Goal: Task Accomplishment & Management: Use online tool/utility

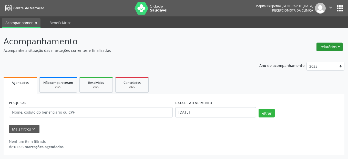
click at [326, 46] on button "Relatórios" at bounding box center [329, 47] width 26 height 9
click at [299, 59] on link "Agendamentos" at bounding box center [315, 57] width 55 height 7
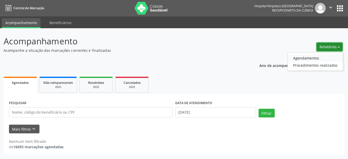
select select "8"
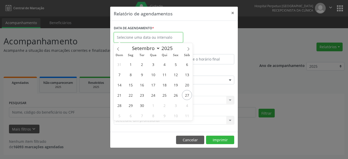
click at [151, 38] on input "text" at bounding box center [148, 37] width 69 height 10
click at [129, 104] on span "29" at bounding box center [131, 105] width 10 height 10
type input "[DATE]"
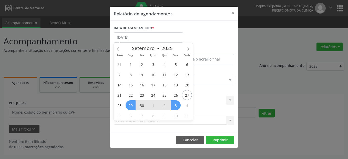
click at [175, 108] on span "3" at bounding box center [176, 105] width 10 height 10
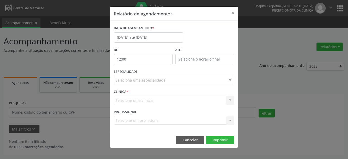
click at [125, 59] on input "12:00" at bounding box center [143, 59] width 59 height 10
click at [150, 74] on span at bounding box center [151, 72] width 4 height 5
type input "11:00"
type input "11"
click at [150, 74] on span at bounding box center [151, 72] width 4 height 5
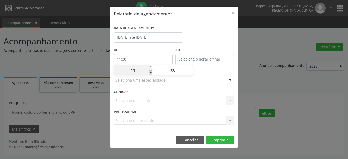
type input "10:00"
type input "10"
click at [150, 74] on span at bounding box center [151, 72] width 4 height 5
type input "09:00"
type input "09"
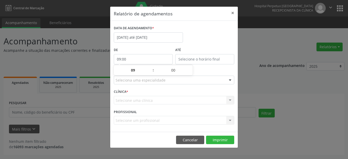
click at [152, 72] on div "09 : 00" at bounding box center [153, 70] width 79 height 10
click at [152, 72] on span ":" at bounding box center [153, 70] width 2 height 10
click at [153, 72] on span ":" at bounding box center [153, 70] width 2 height 10
click at [150, 72] on span at bounding box center [151, 72] width 4 height 5
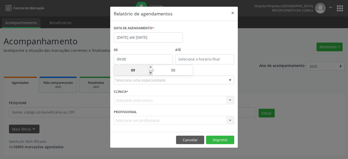
type input "08:00"
type input "08"
click at [150, 72] on span at bounding box center [151, 72] width 4 height 5
type input "07:00"
type input "07"
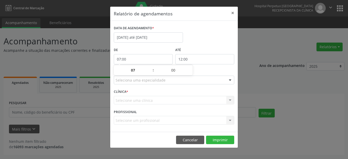
click at [185, 58] on input "12:00" at bounding box center [204, 59] width 59 height 10
click at [214, 67] on span ":" at bounding box center [215, 70] width 2 height 10
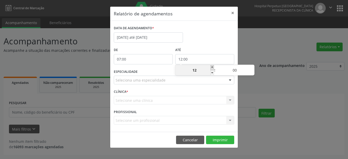
click at [213, 67] on span at bounding box center [212, 67] width 4 height 5
type input "13:00"
type input "13"
click at [213, 67] on span at bounding box center [212, 67] width 4 height 5
type input "14:00"
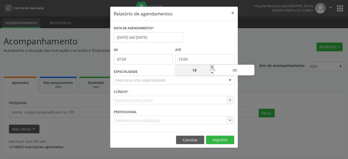
type input "14"
click at [213, 67] on span at bounding box center [212, 67] width 4 height 5
type input "15:00"
type input "15"
click at [213, 67] on span at bounding box center [212, 67] width 4 height 5
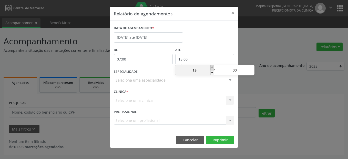
type input "16:00"
type input "16"
click at [213, 67] on span at bounding box center [212, 67] width 4 height 5
type input "17:00"
type input "17"
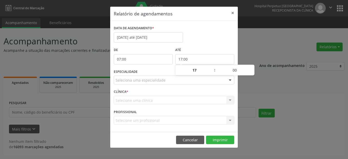
click at [141, 77] on div "Seleciona uma especialidade" at bounding box center [174, 80] width 120 height 9
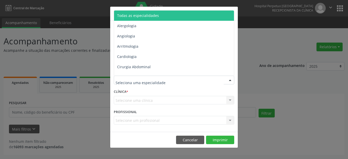
click at [142, 14] on span "Todas as especialidades" at bounding box center [138, 15] width 42 height 5
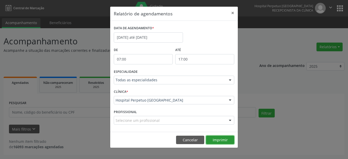
click at [219, 140] on button "Imprimir" at bounding box center [220, 140] width 28 height 9
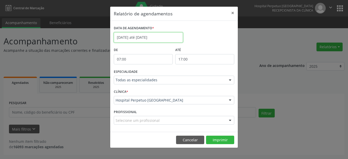
click at [126, 37] on input "[DATE] até [DATE]" at bounding box center [148, 37] width 69 height 10
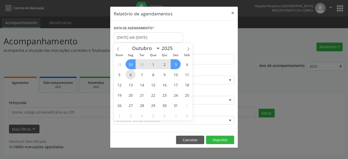
click at [131, 75] on span "6" at bounding box center [131, 74] width 10 height 10
type input "[DATE]"
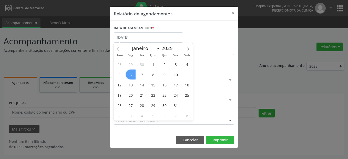
click at [131, 75] on span "6" at bounding box center [131, 74] width 10 height 10
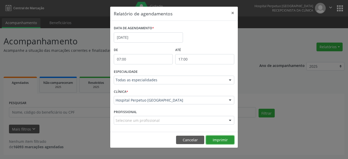
click at [215, 142] on button "Imprimir" at bounding box center [220, 140] width 28 height 9
